Goal: Information Seeking & Learning: Find specific fact

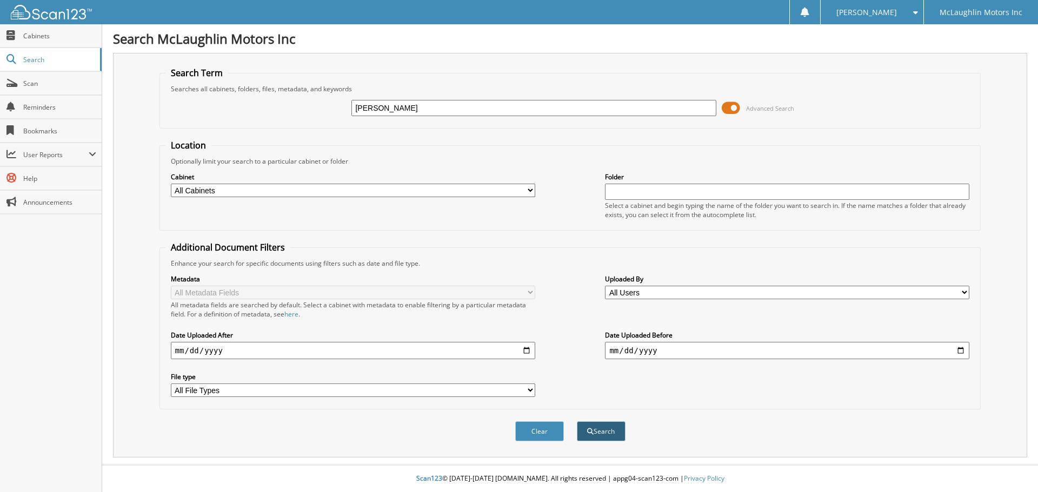
type input "[PERSON_NAME]"
click at [616, 432] on button "Search" at bounding box center [601, 432] width 49 height 20
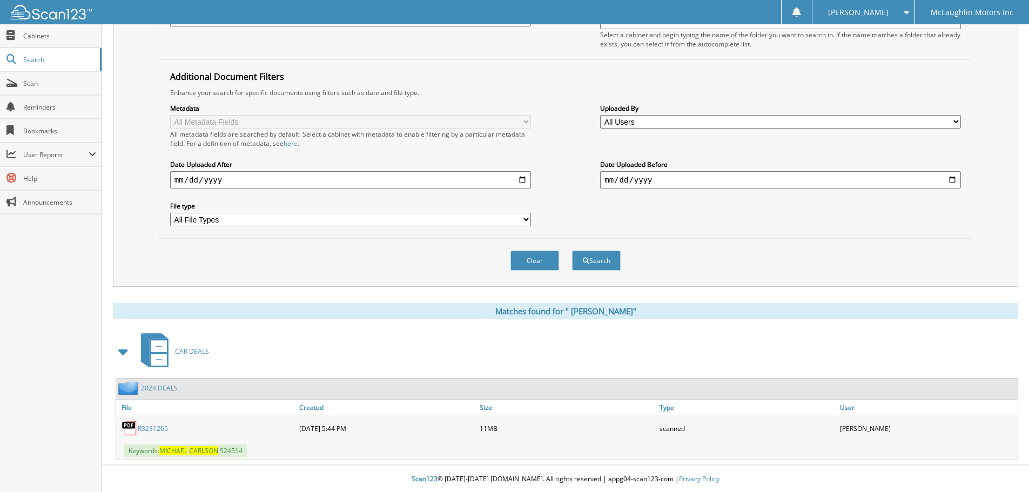
scroll to position [172, 0]
click at [149, 426] on link "R 3 2 3 1 2 6 5" at bounding box center [153, 428] width 30 height 9
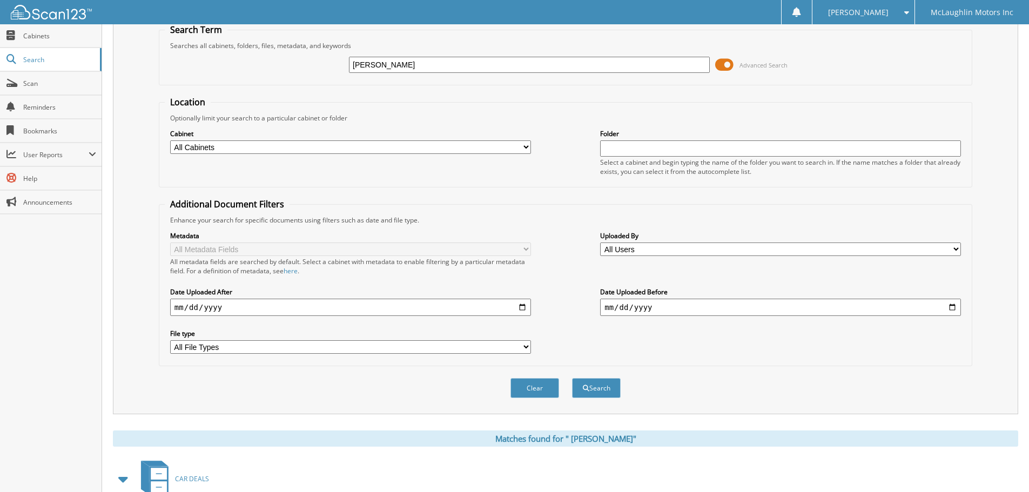
scroll to position [0, 0]
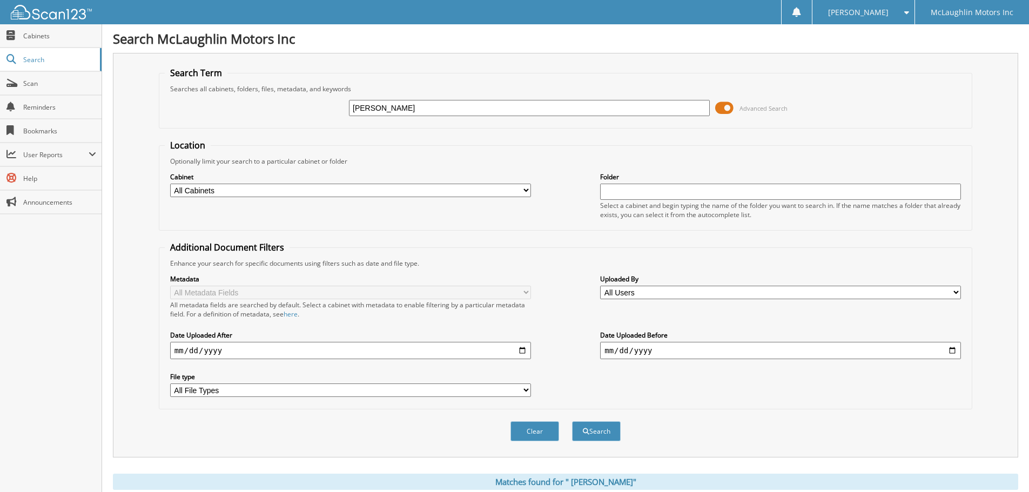
drag, startPoint x: 432, startPoint y: 110, endPoint x: 170, endPoint y: 76, distance: 264.8
click at [173, 77] on fieldset "Search Term Searches all cabinets, folders, files, metadata, and keywords [PERS…" at bounding box center [566, 98] width 814 height 62
type input "[PERSON_NAME]"
click at [572, 422] on button "Search" at bounding box center [596, 432] width 49 height 20
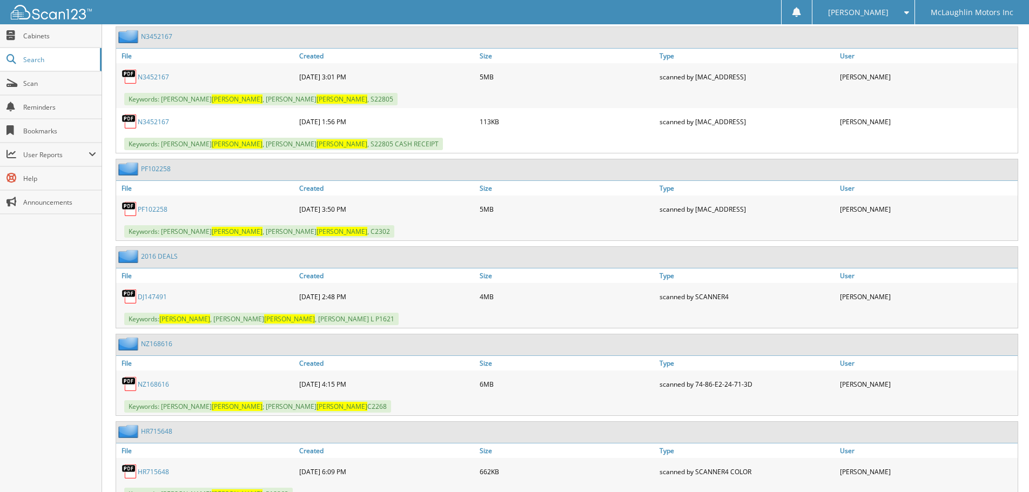
scroll to position [540, 0]
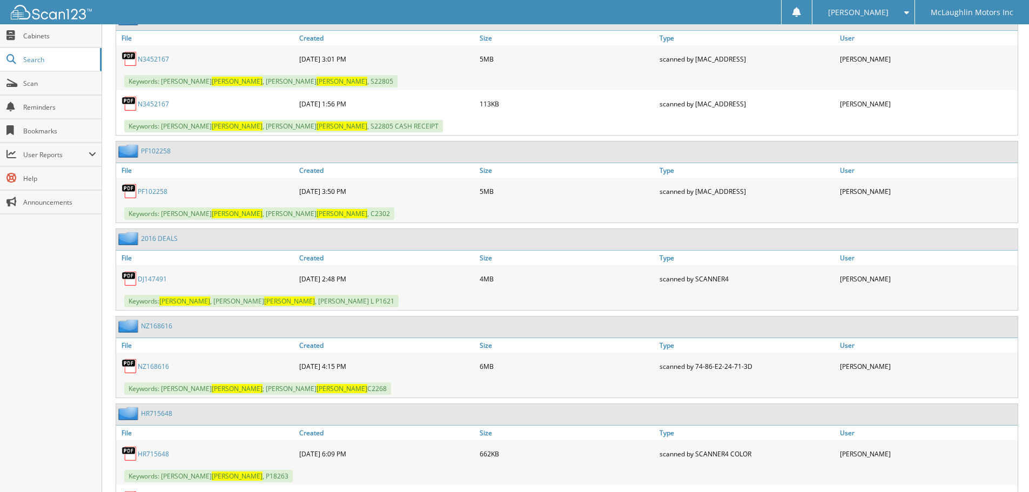
click at [148, 367] on link "NZ168616" at bounding box center [153, 366] width 31 height 9
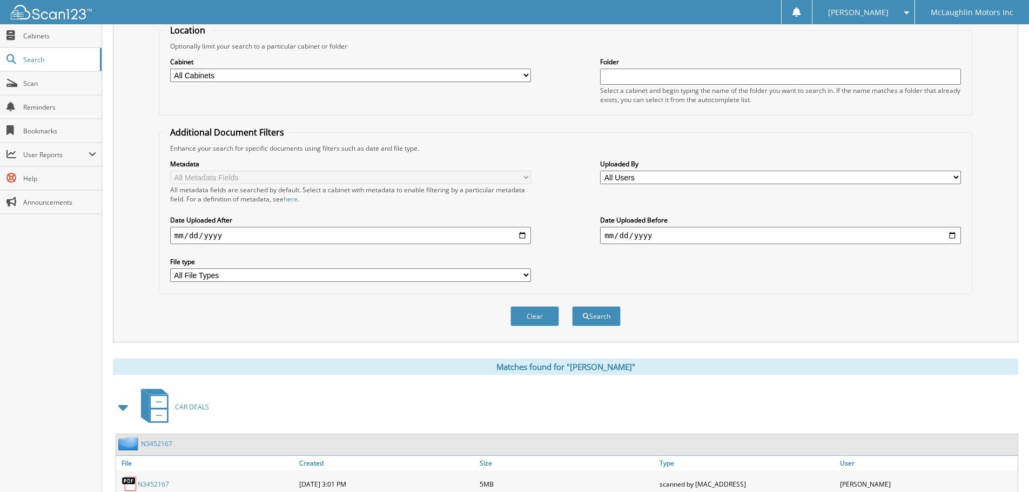
scroll to position [0, 0]
